Goal: Task Accomplishment & Management: Manage account settings

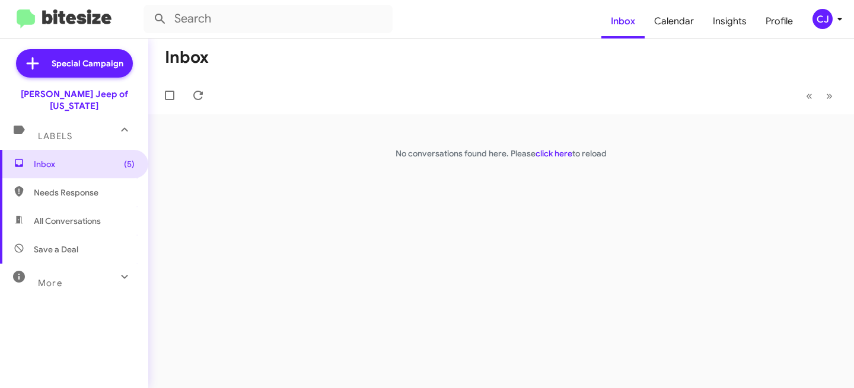
click at [78, 187] on span "Needs Response" at bounding box center [74, 192] width 148 height 28
type input "in:needs-response"
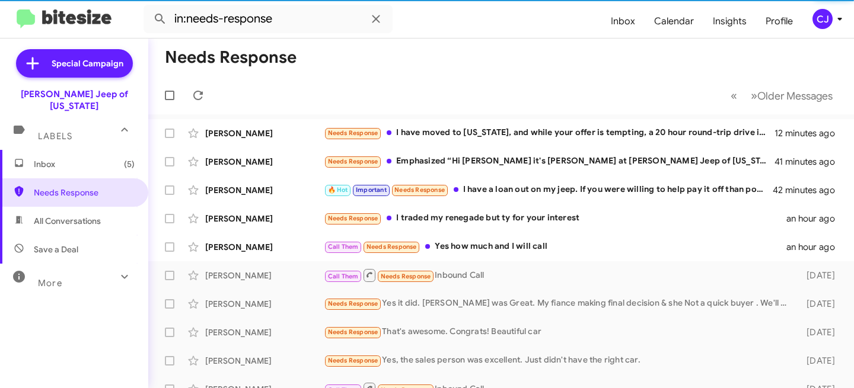
click at [60, 158] on span "Inbox (5)" at bounding box center [84, 164] width 101 height 12
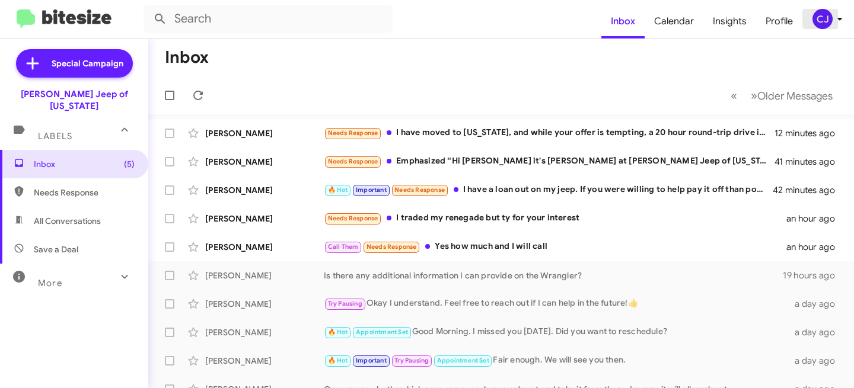
click at [829, 20] on div "CJ" at bounding box center [822, 19] width 20 height 20
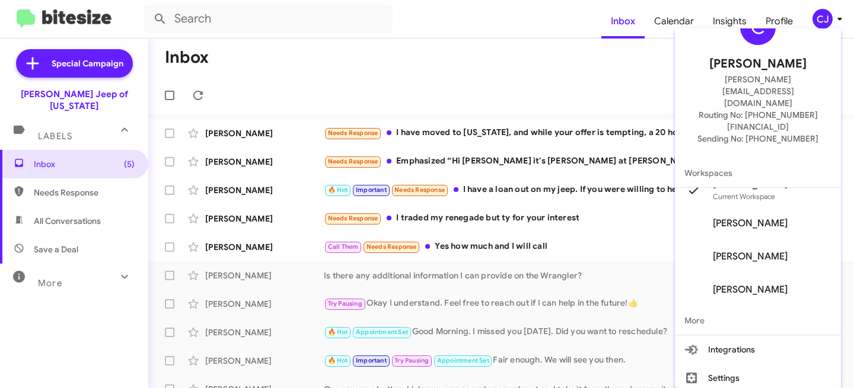
scroll to position [40, 0]
